Goal: Task Accomplishment & Management: Complete application form

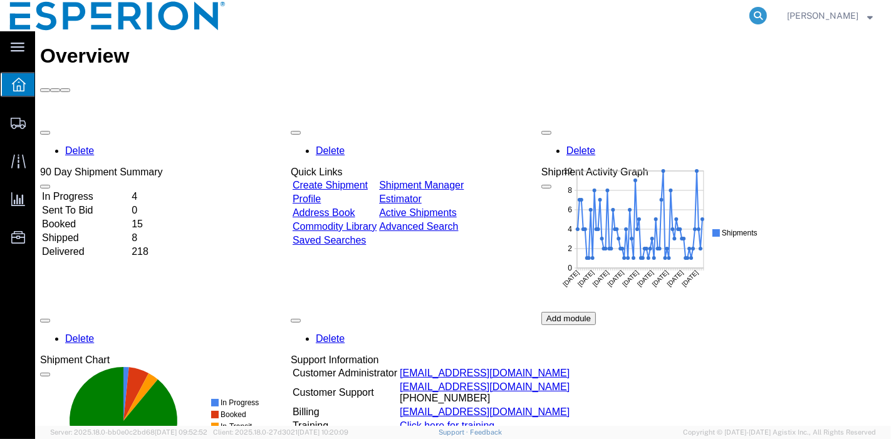
click at [757, 20] on icon at bounding box center [759, 16] width 18 height 18
click at [638, 15] on input "search" at bounding box center [559, 16] width 381 height 30
paste input "56715340"
type input "56715340"
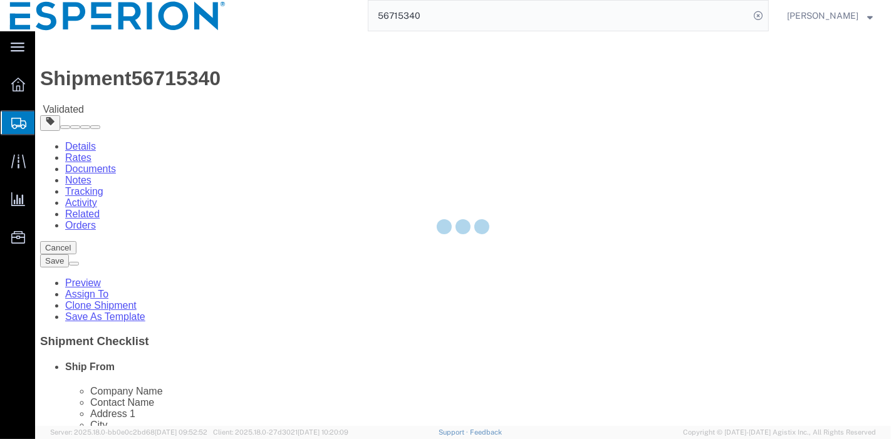
select select
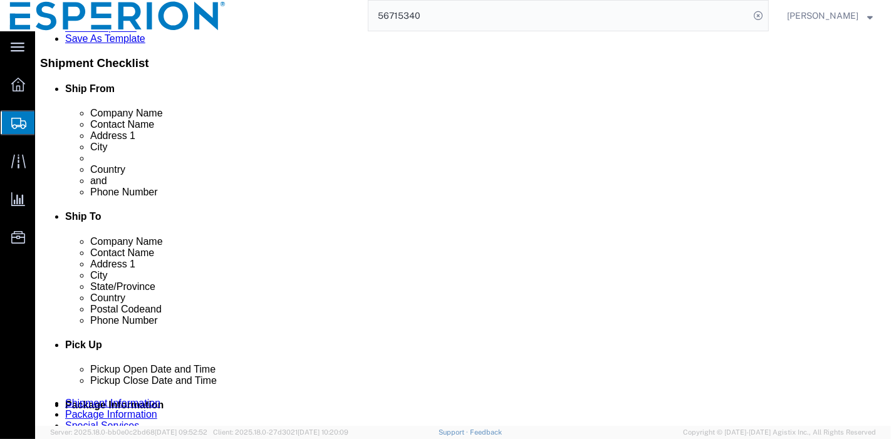
scroll to position [348, 0]
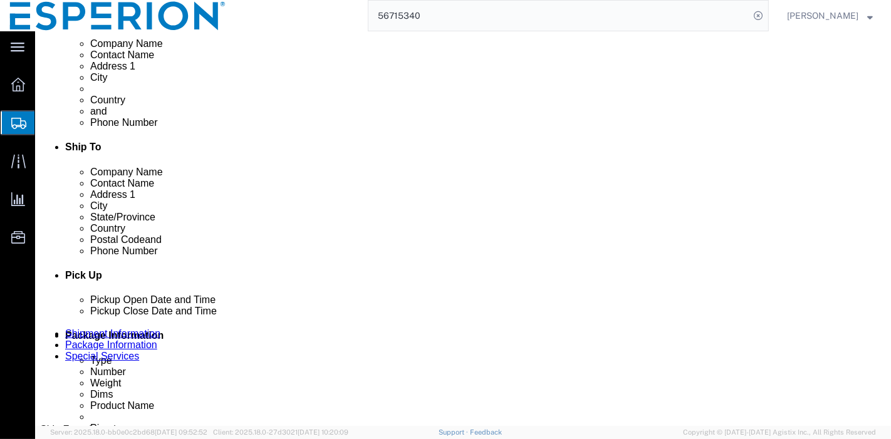
click div "Sep 11 2025 12:00 PM"
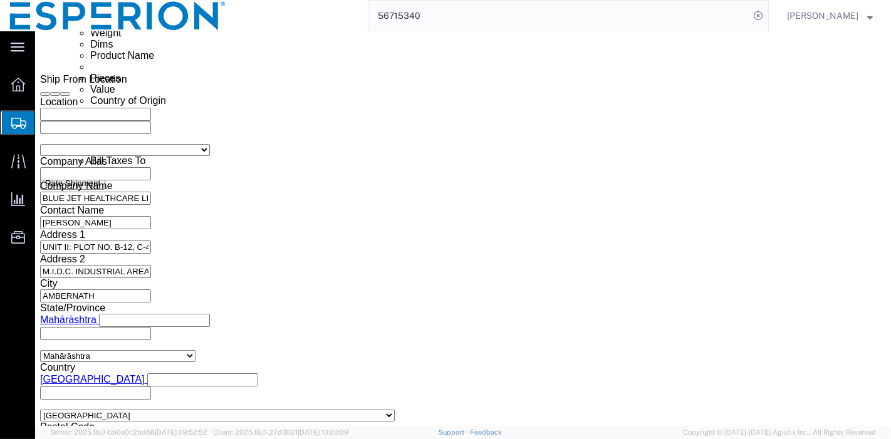
click input "12:00 PM"
click input "8:00 PM"
type input "8:00 AM"
click button "Apply"
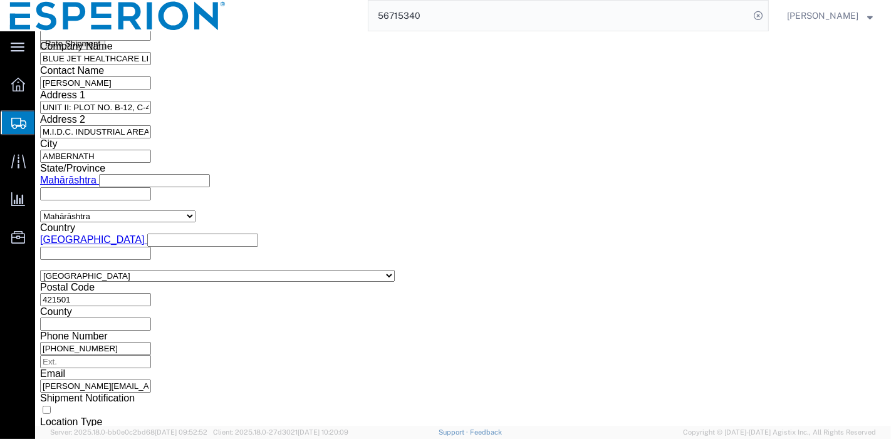
click button "Add another leg"
click icon "button"
click select "Select Air Less than Truckload Multi-Leg Ocean Freight Rail Small Parcel Truckl…"
select select "AIR"
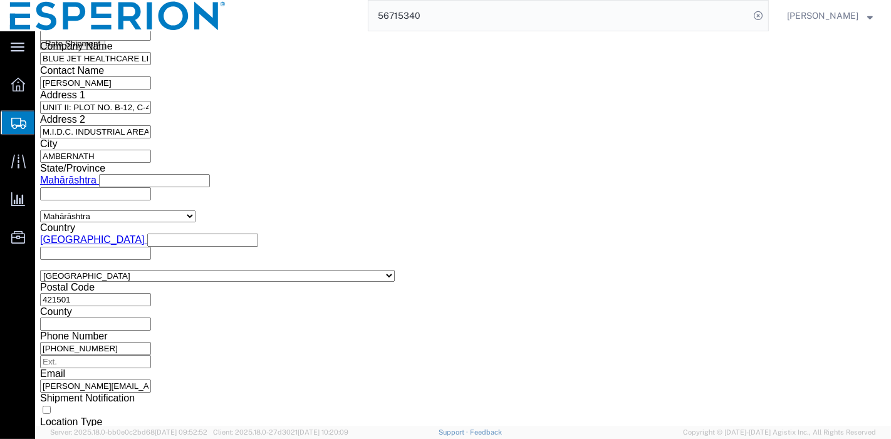
click select "Select Air Less than Truckload Multi-Leg Ocean Freight Rail Small Parcel Truckl…"
type input "lhr"
click input "text"
paste input "BA138"
type input "BA138"
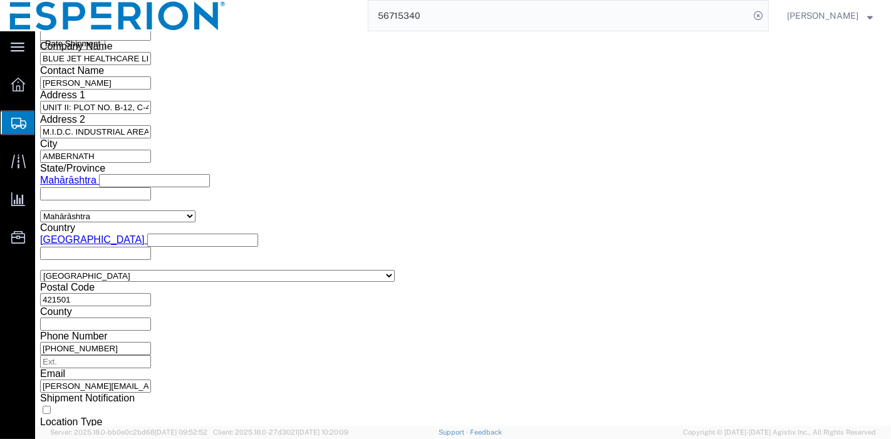
click input "text"
click td "15"
click input "text"
type input "1:40 AM"
type input "0710"
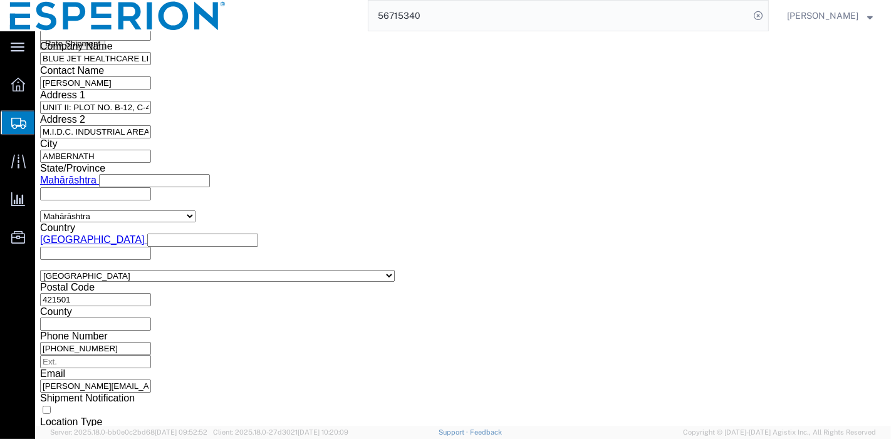
click td "15"
click input "text"
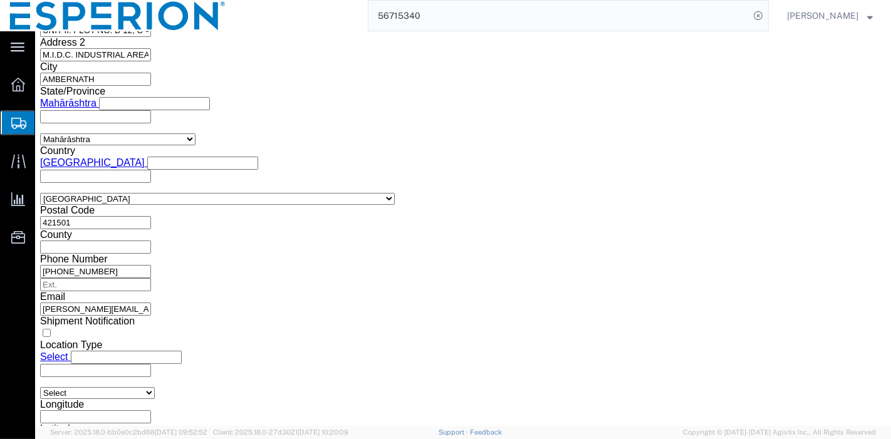
type input "0710"
type input "lhr"
type input "den"
click input "text"
type input "BA"
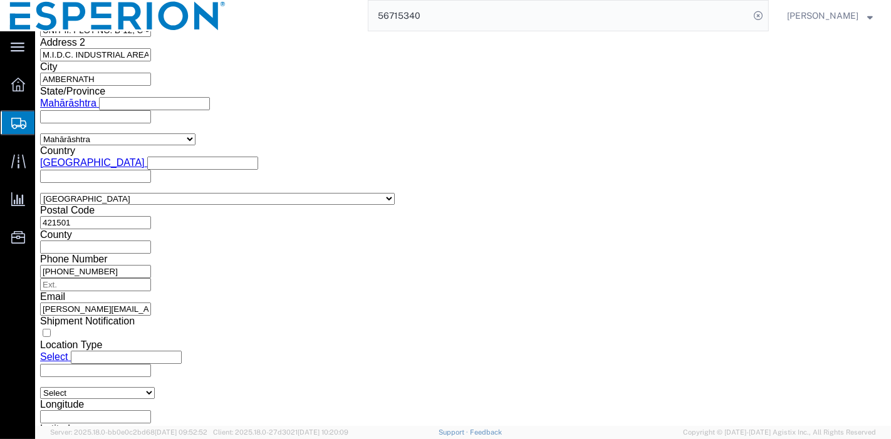
click input "text"
click td "16"
click input "text"
type input "1335"
click input "text"
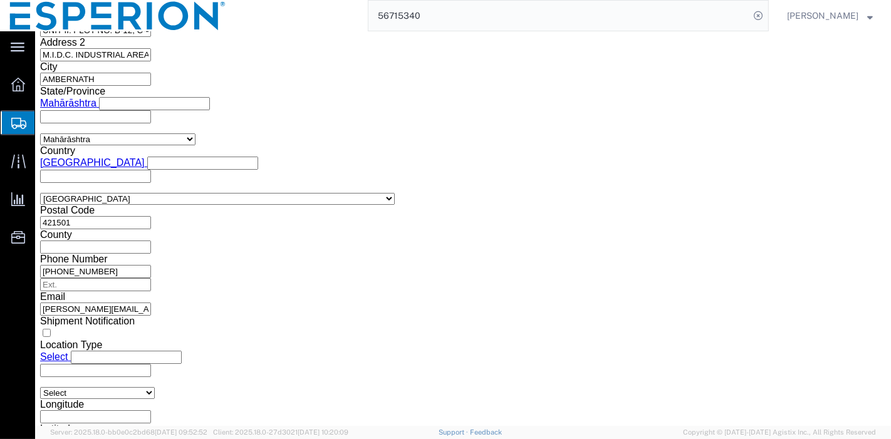
paste input "BA219"
type input "BA219"
click input "text"
click td "16"
click input "text"
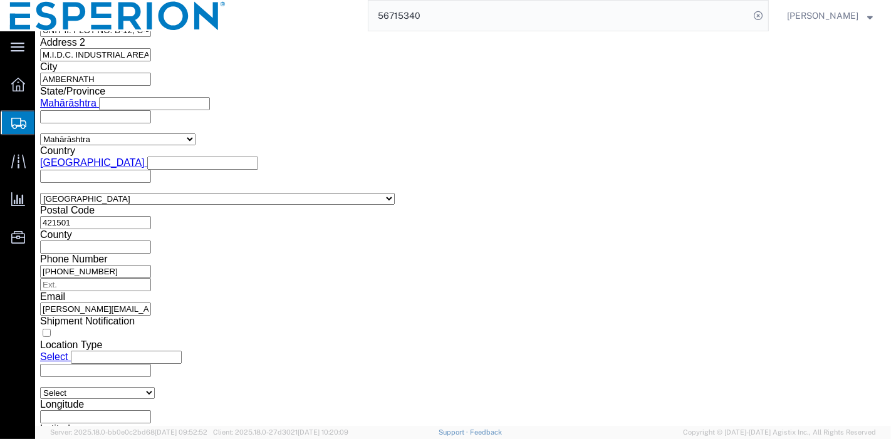
type input "1625"
click div "Previous Continue"
click button "Continue"
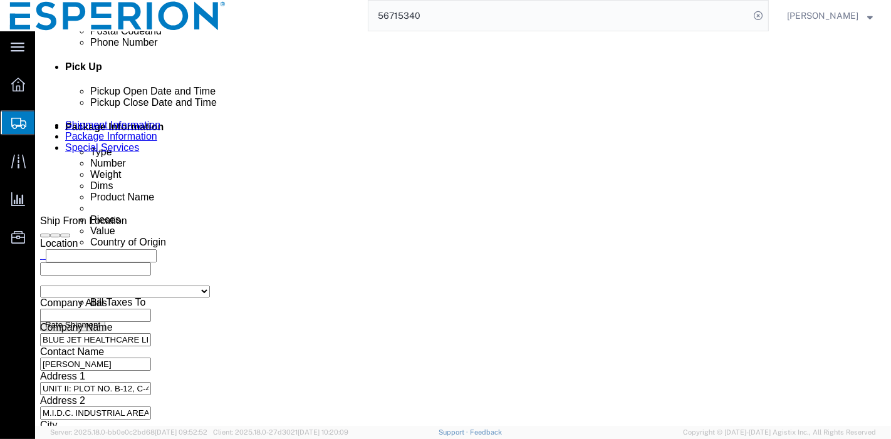
scroll to position [676, 0]
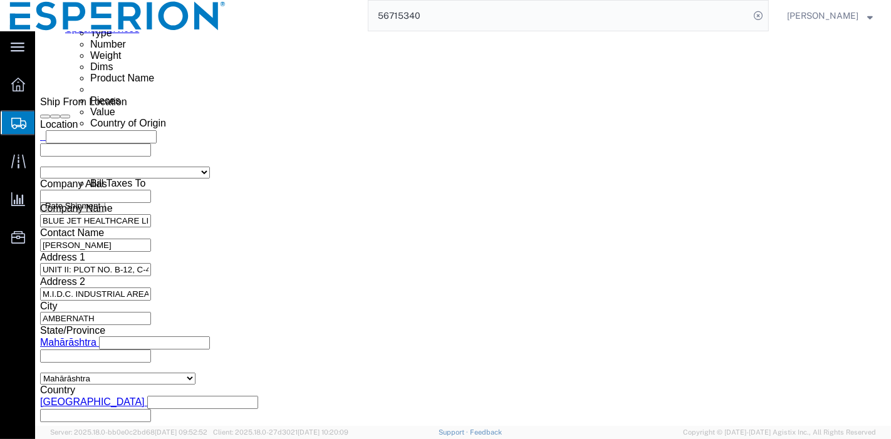
click button "Continue"
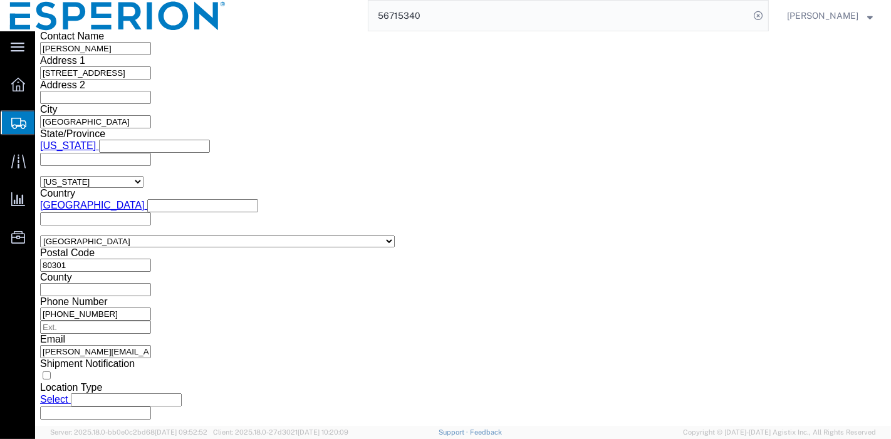
scroll to position [1688, 0]
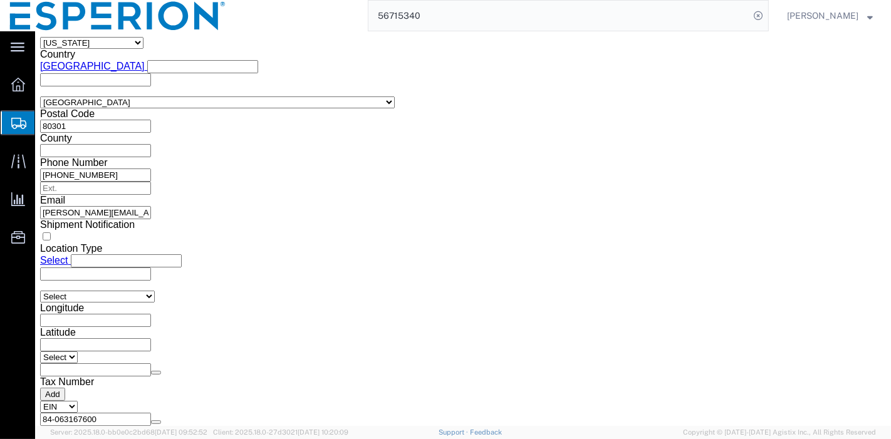
click button "Rate Shipment"
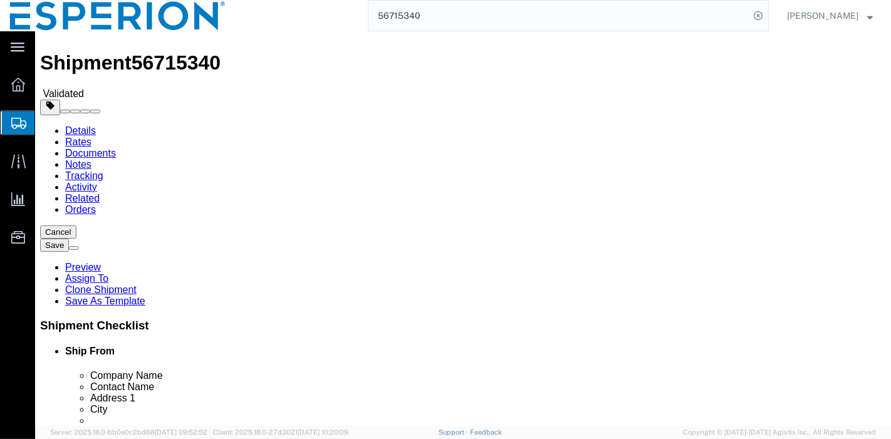
scroll to position [0, 0]
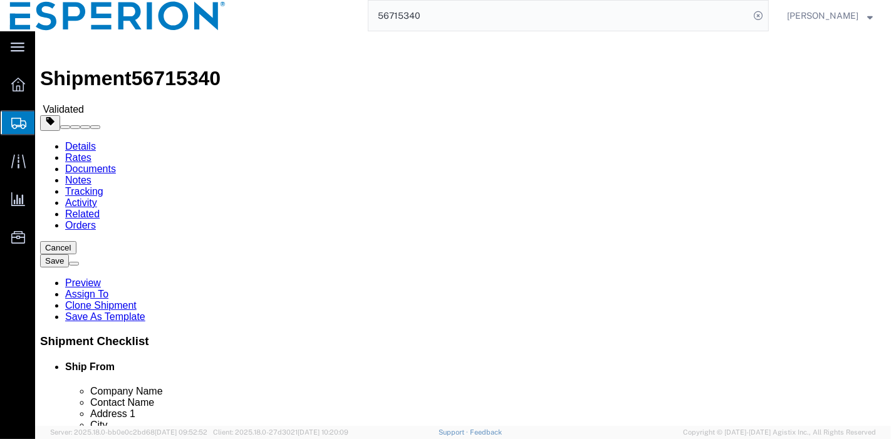
click link "Details"
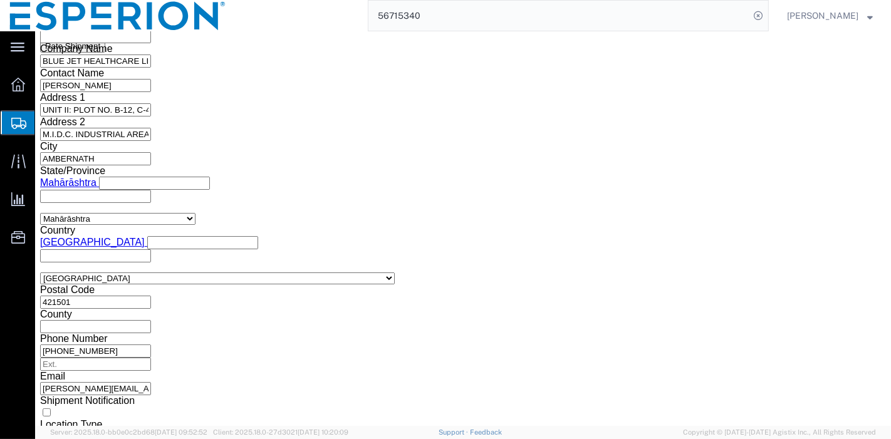
scroll to position [1008, 0]
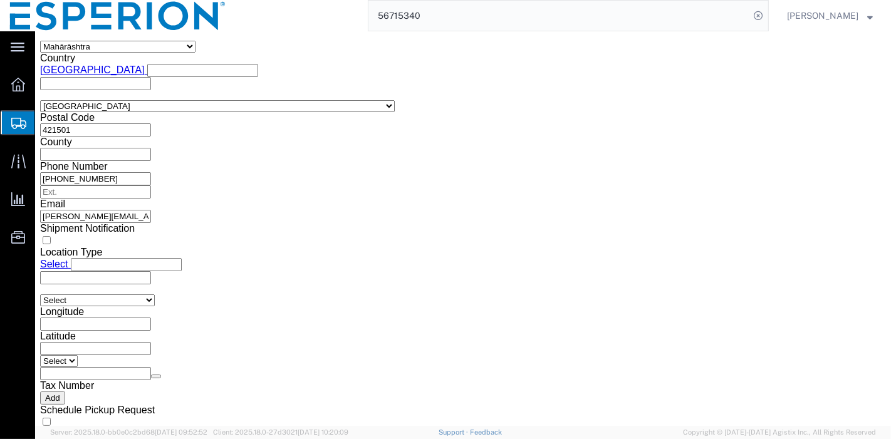
click button "Continue"
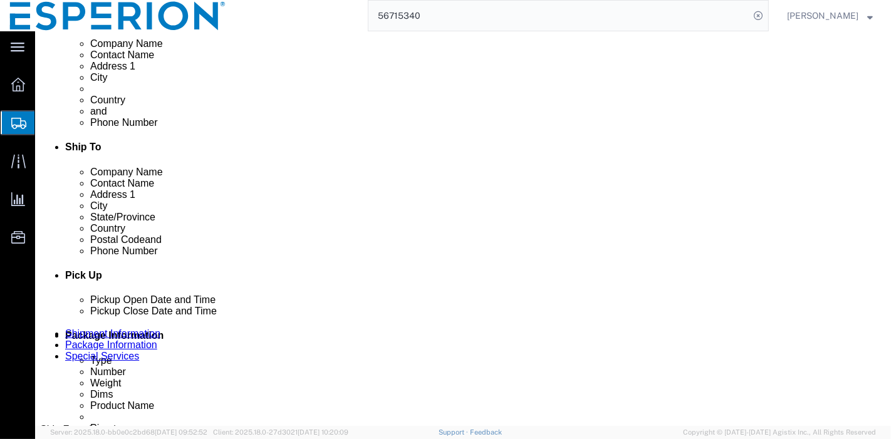
scroll to position [278, 0]
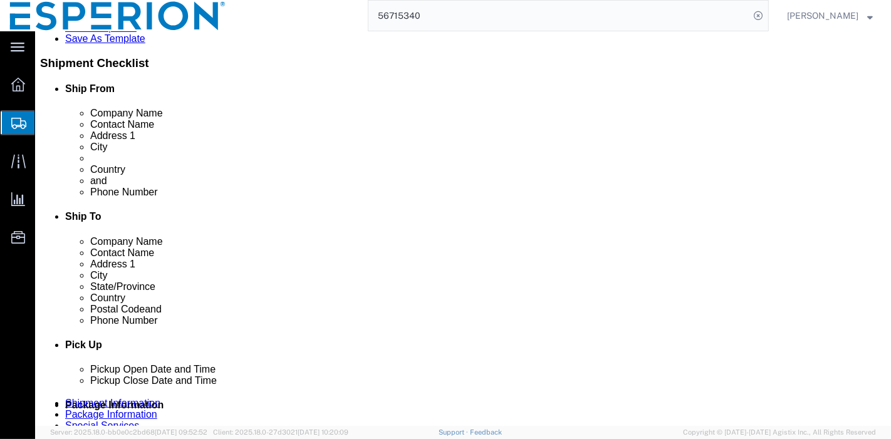
click dd "793.96 Kilogram"
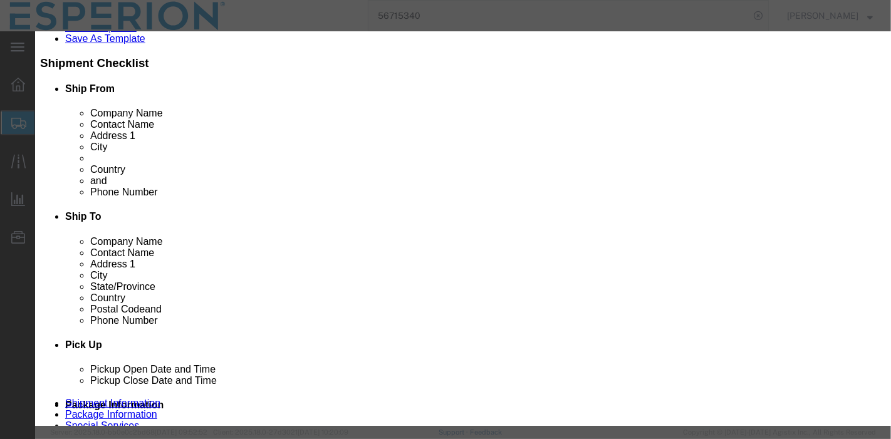
click select "Select 50 55 60 65 70 85 92.5 100 125 175 250 300 400"
select select "125"
click select "Select 50 55 60 65 70 85 92.5 100 125 175 250 300 400"
click button "Save & Close"
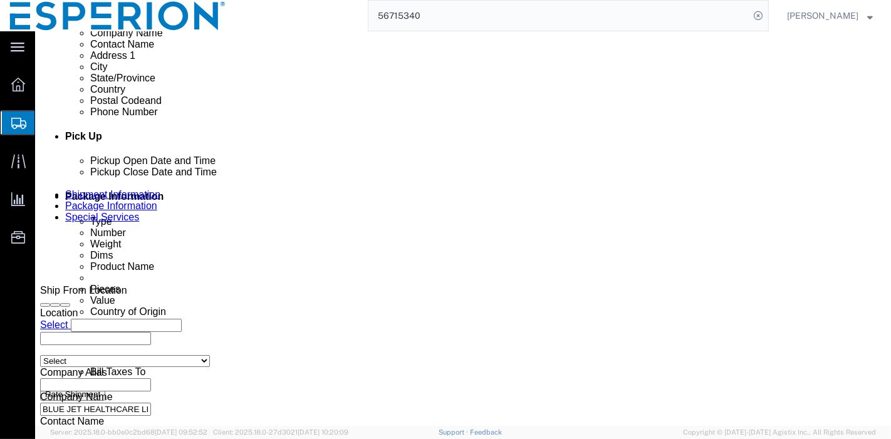
scroll to position [557, 0]
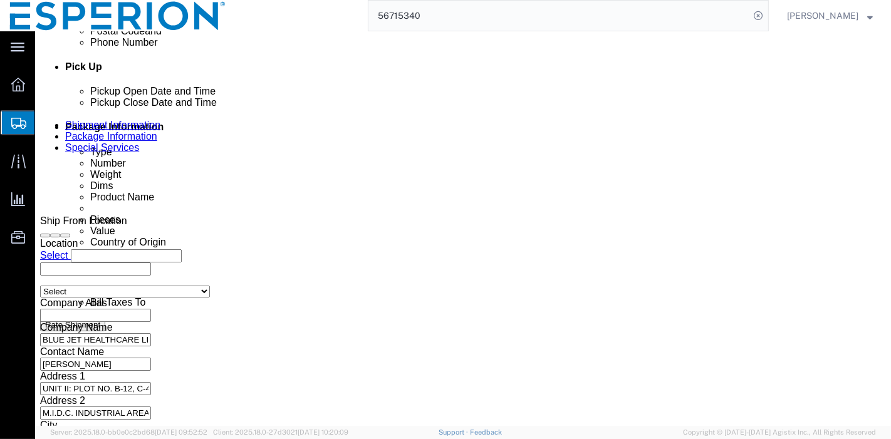
click dd "378643.39 USD"
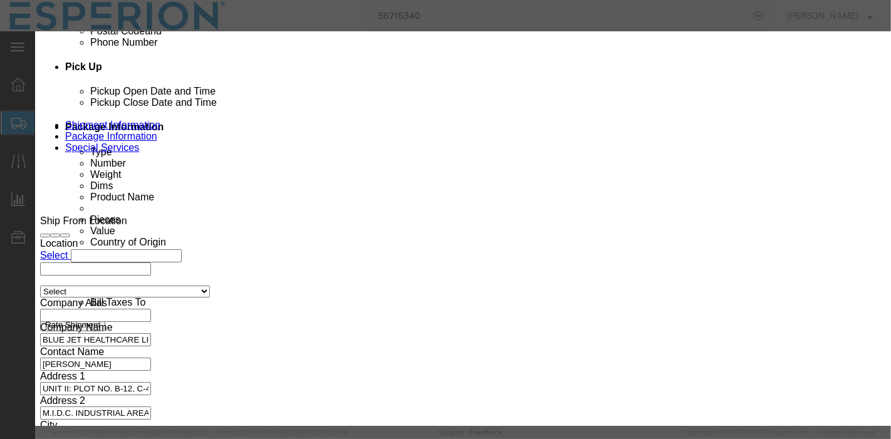
click select "Select 50 55 60 65 70 85 92.5 100 125 175 250 300 400"
select select "125"
click select "Select 50 55 60 65 70 85 92.5 100 125 175 250 300 400"
click button "Save & Close"
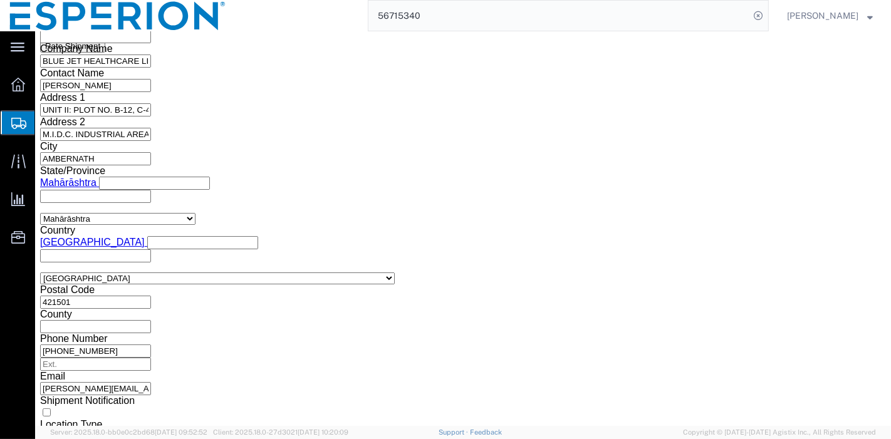
scroll to position [905, 0]
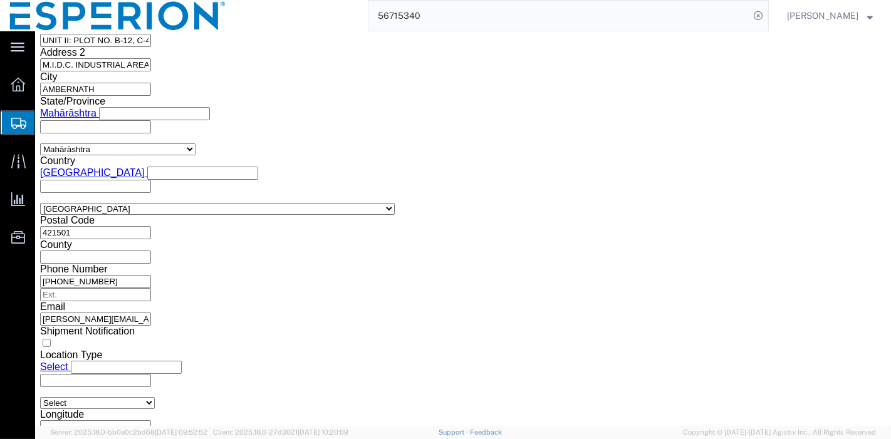
click dd "820.00 Kilogram"
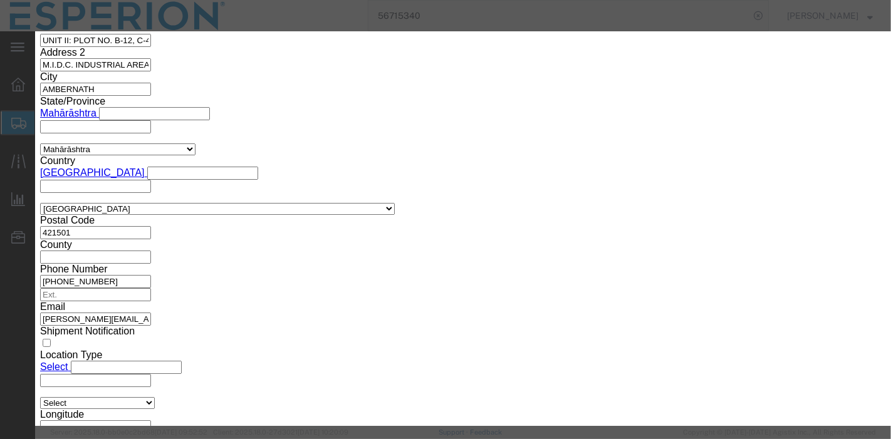
click select "Select 50 55 60 65 70 85 92.5 100 125 175 250 300 400"
select select "125"
click select "Select 50 55 60 65 70 85 92.5 100 125 175 250 300 400"
click button "Save & Close"
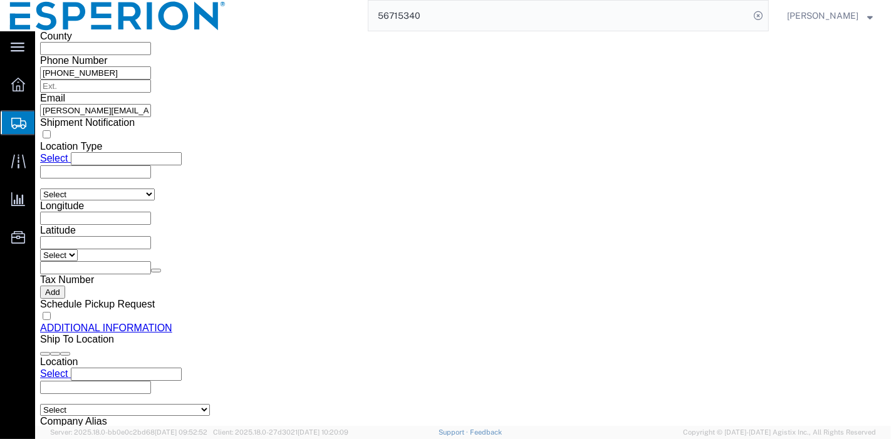
scroll to position [1254, 0]
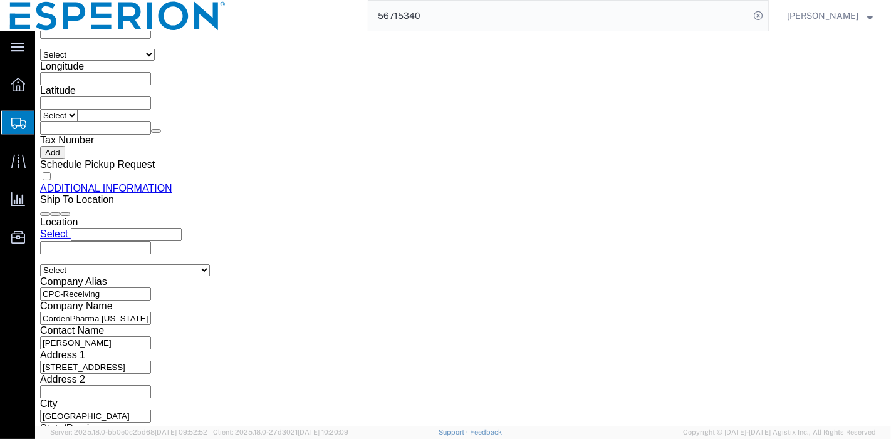
click dd "821.00 Kilogram"
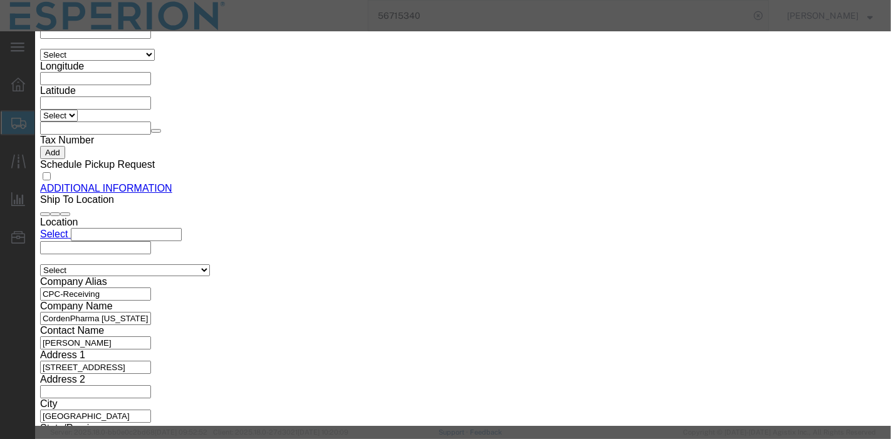
click select "Select 50 55 60 65 70 85 92.5 100 125 175 250 300 400"
select select "125"
click select "Select 50 55 60 65 70 85 92.5 100 125 175 250 300 400"
click button "Save & Close"
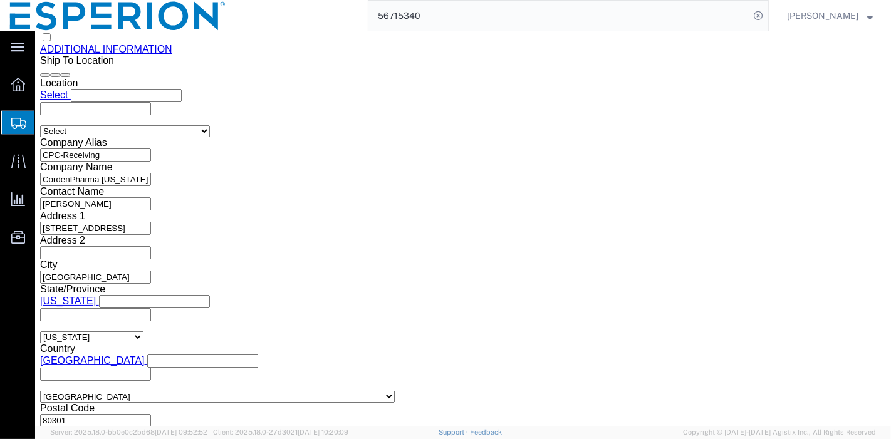
scroll to position [1462, 0]
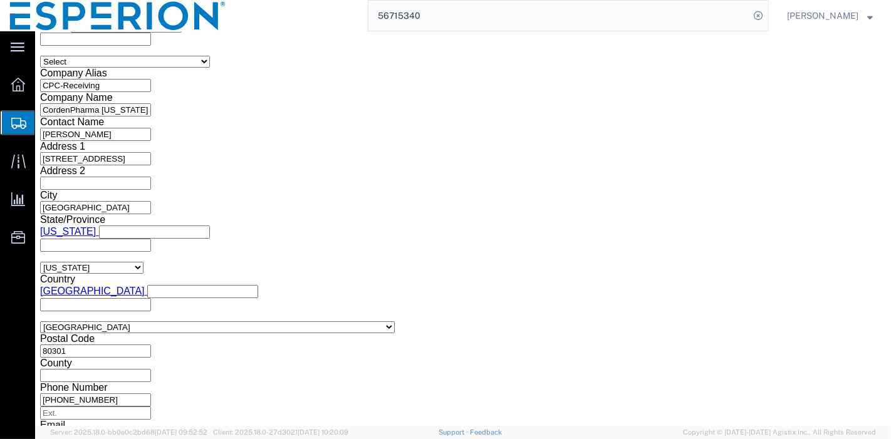
click button "Continue"
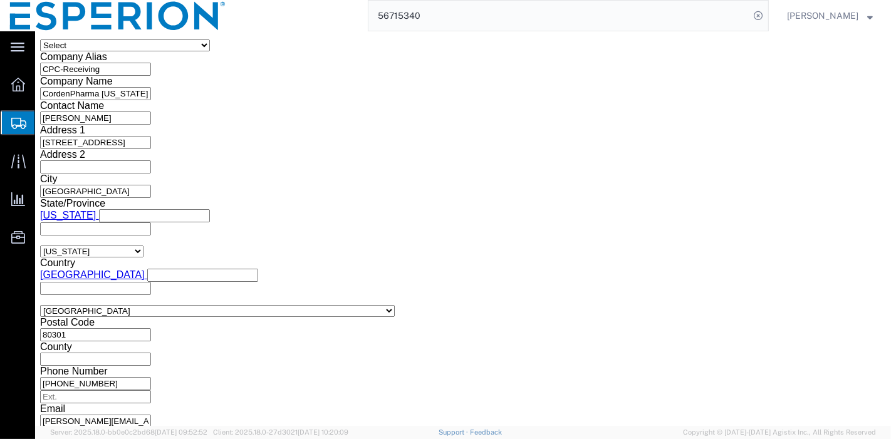
scroll to position [1340, 0]
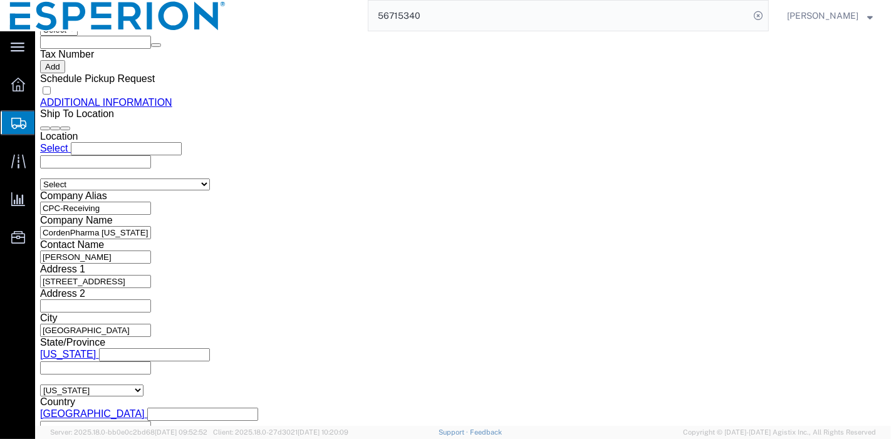
click button "Rate Shipment"
click at [1, 87] on div at bounding box center [18, 84] width 35 height 25
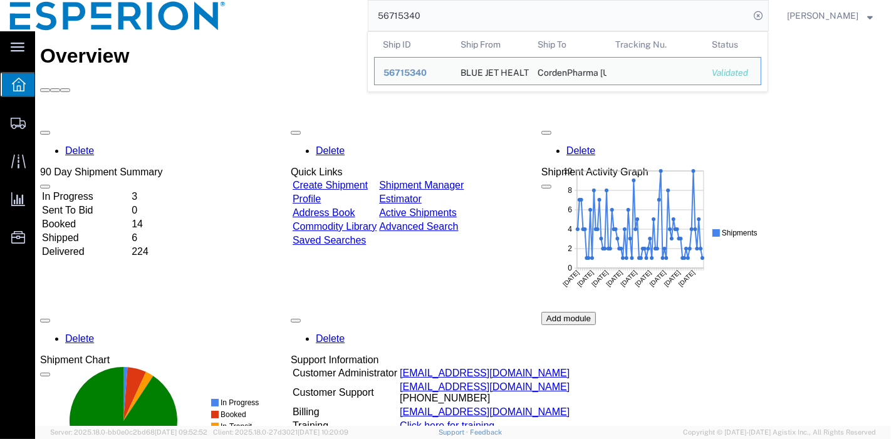
click at [683, 22] on input "56715340" at bounding box center [559, 16] width 381 height 30
click at [410, 75] on span "56715340" at bounding box center [405, 73] width 43 height 10
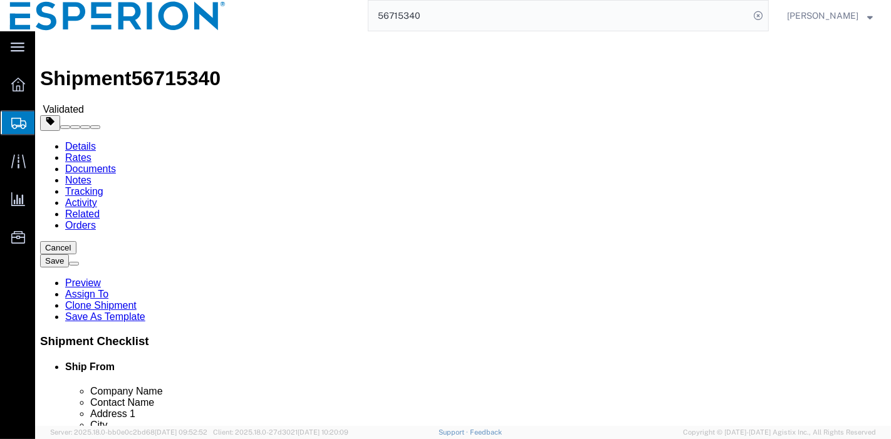
click div "Rate Shipment"
click button "Rate Shipment"
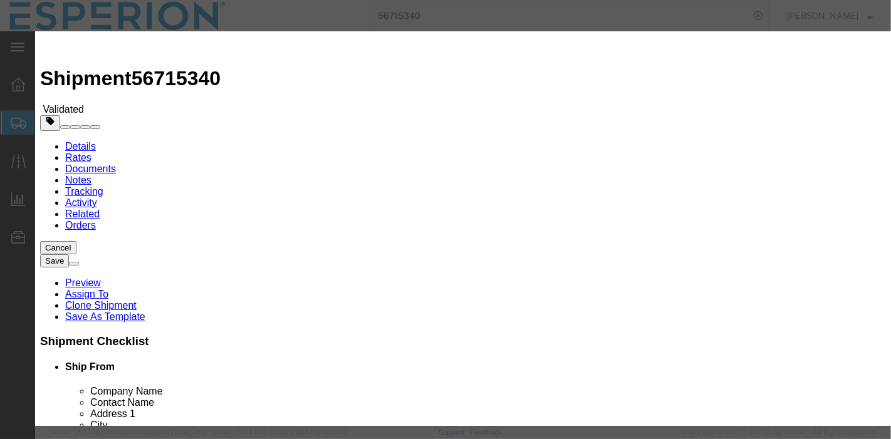
select select "59"
select select "553"
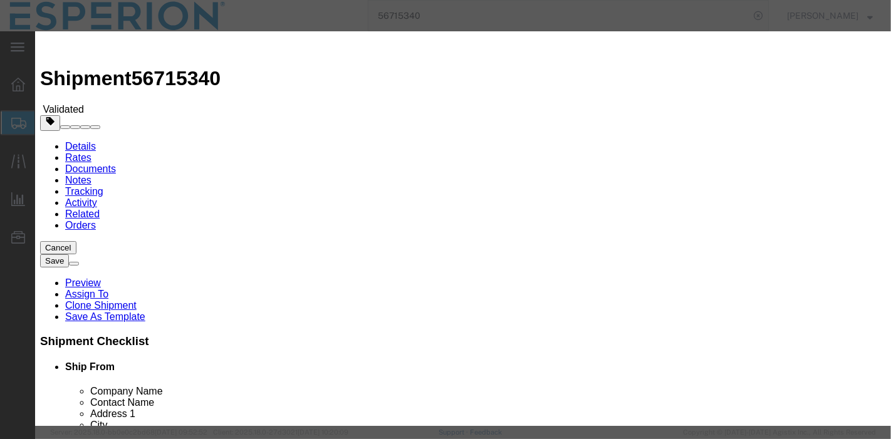
paste input "42C0057721"
type input "42C0057721"
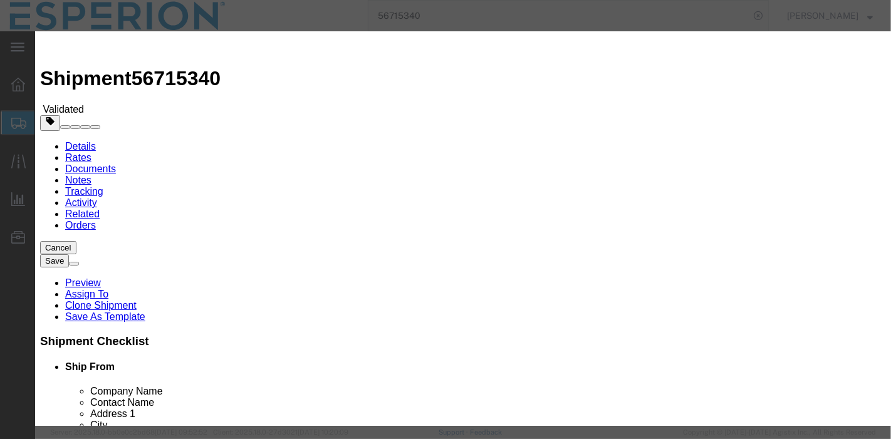
type input "ABREAUX"
type input "666-666-6666"
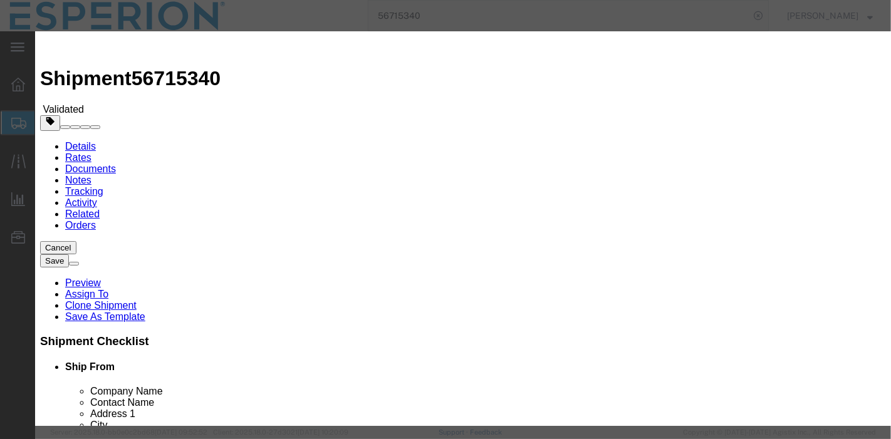
type input "09/16/2025"
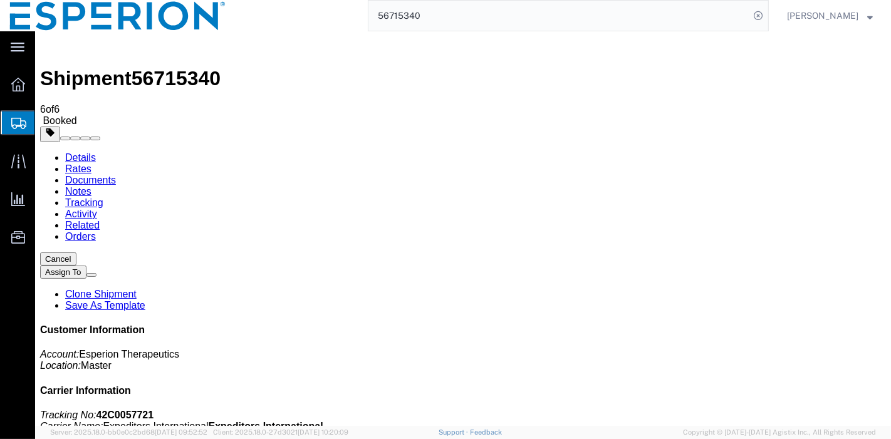
click at [155, 67] on span "56715340" at bounding box center [175, 78] width 89 height 23
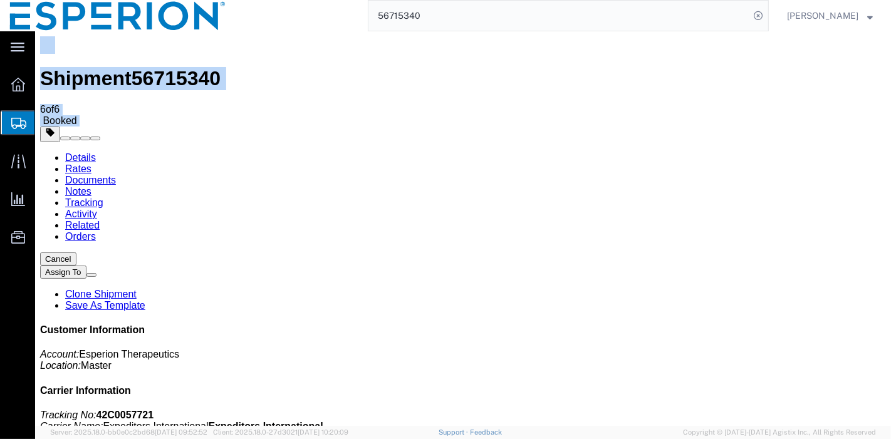
click at [155, 67] on span "56715340" at bounding box center [175, 78] width 89 height 23
click at [385, 55] on div "Shipment 56715340 6 of 6 Booked" at bounding box center [462, 81] width 846 height 90
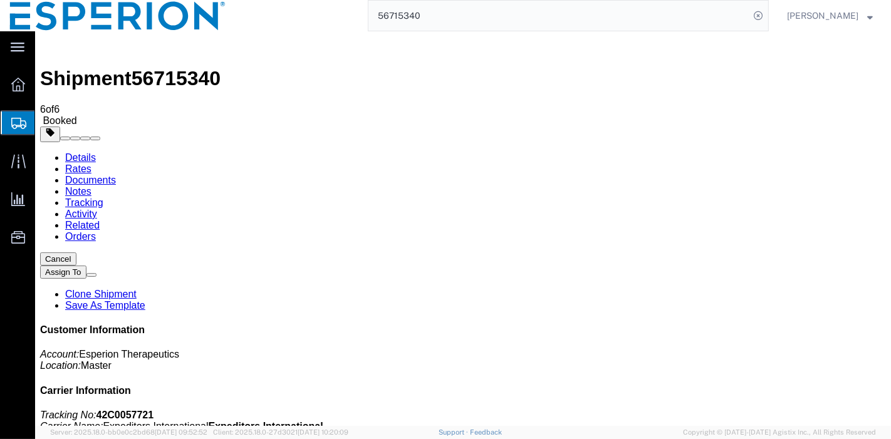
click at [166, 67] on span "56715340" at bounding box center [175, 78] width 89 height 23
copy span "56715340"
